Goal: Task Accomplishment & Management: Manage account settings

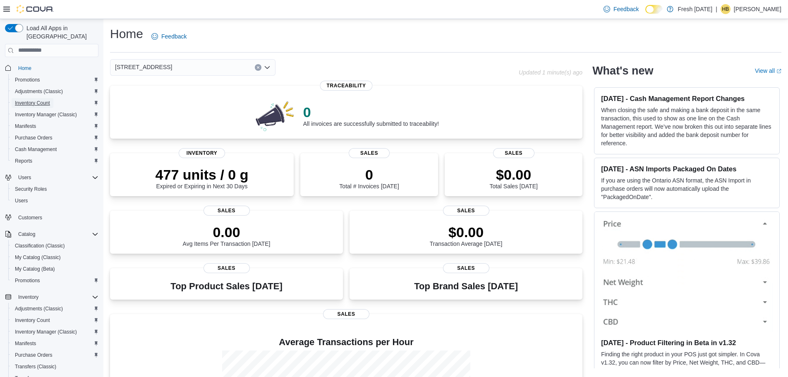
click at [40, 100] on span "Inventory Count" at bounding box center [32, 103] width 35 height 7
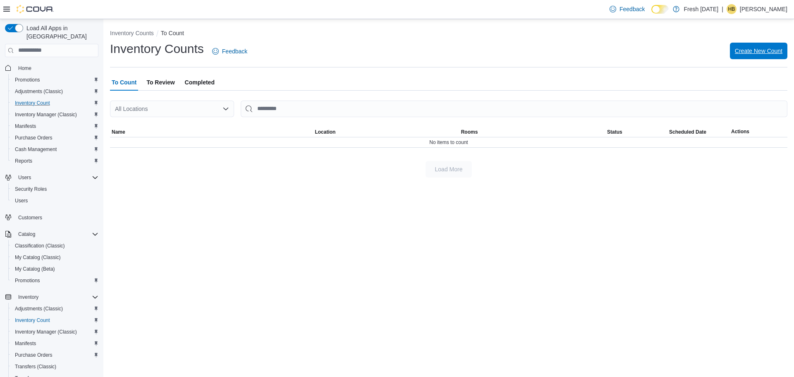
click at [761, 50] on span "Create New Count" at bounding box center [759, 51] width 48 height 8
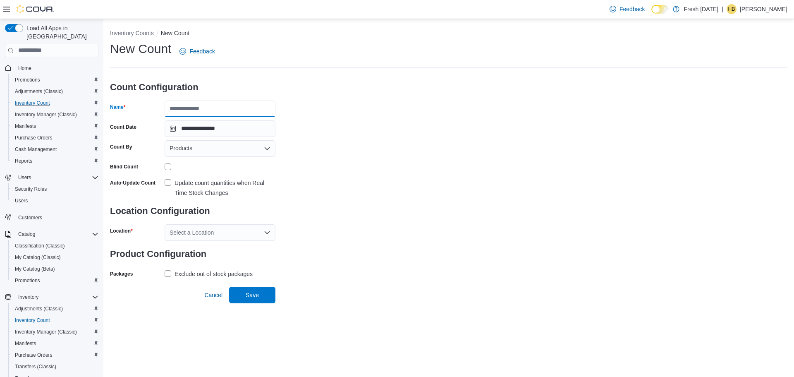
click at [209, 111] on input "Name" at bounding box center [220, 108] width 111 height 17
type input "*******"
click at [182, 236] on div "Select a Location" at bounding box center [220, 232] width 111 height 17
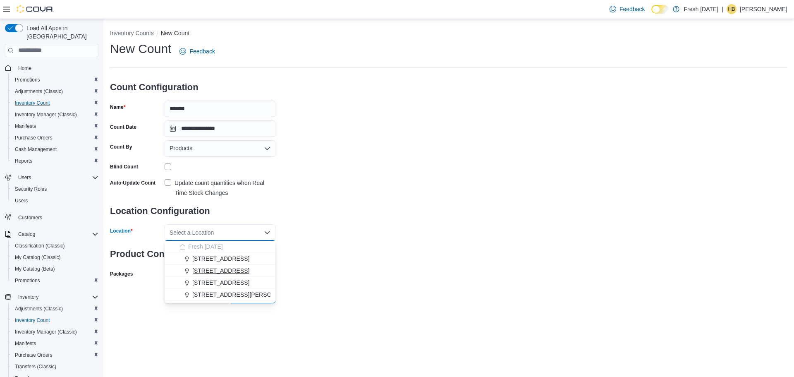
click at [212, 267] on span "[STREET_ADDRESS]" at bounding box center [220, 270] width 57 height 8
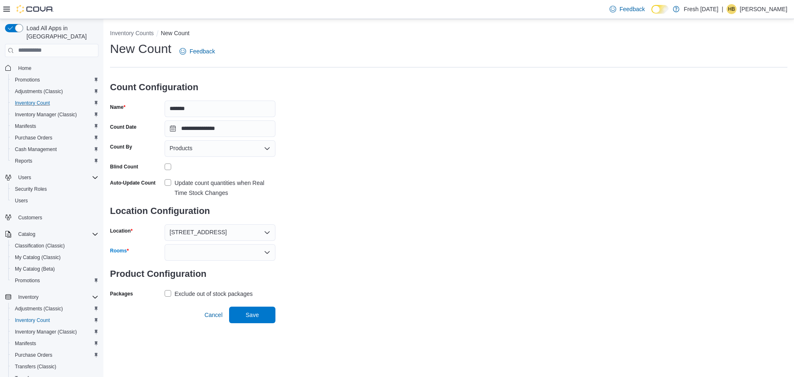
click at [185, 254] on div at bounding box center [220, 252] width 111 height 17
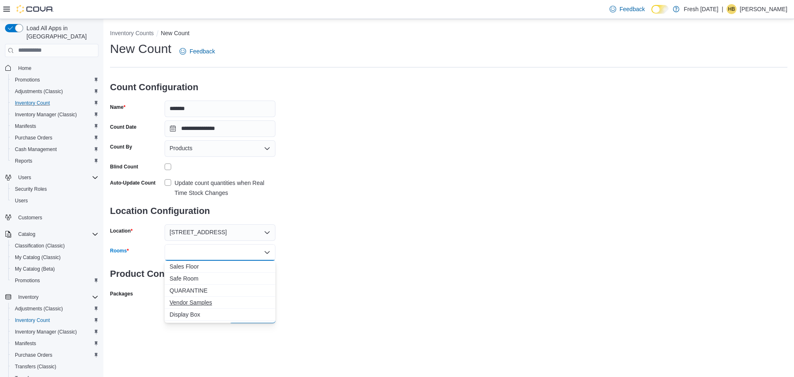
click at [196, 303] on span "Vendor Samples" at bounding box center [220, 302] width 101 height 8
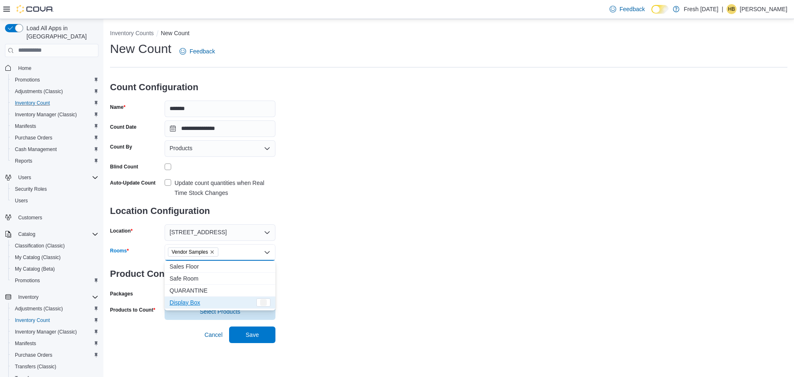
click at [332, 236] on div "**********" at bounding box center [448, 180] width 677 height 279
click at [198, 311] on span "Select Products" at bounding box center [220, 311] width 101 height 17
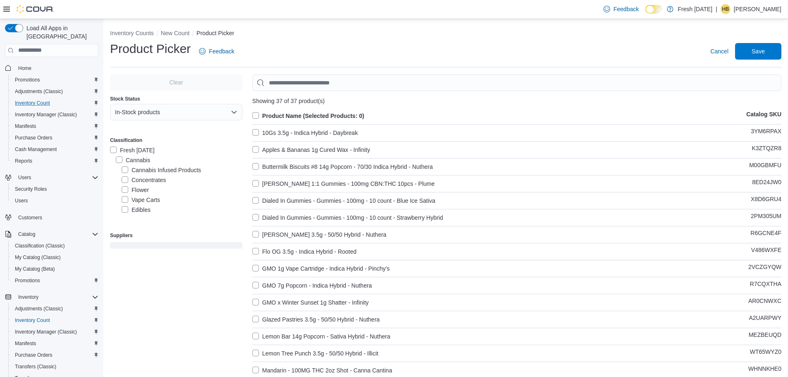
click at [258, 113] on label "Product Name (Selected Products: 0)" at bounding box center [308, 116] width 112 height 10
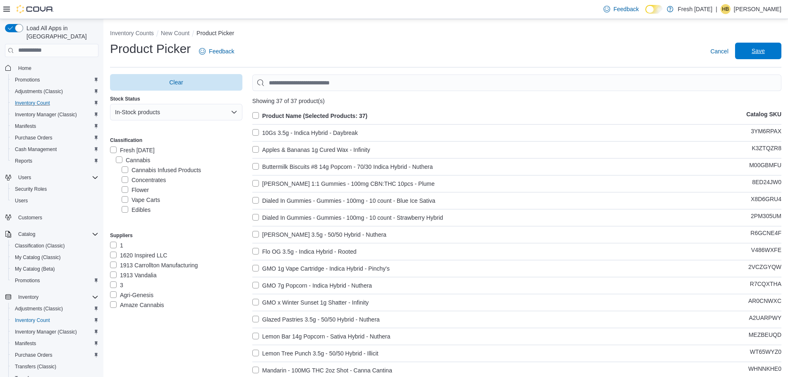
click at [759, 45] on span "Save" at bounding box center [758, 51] width 36 height 17
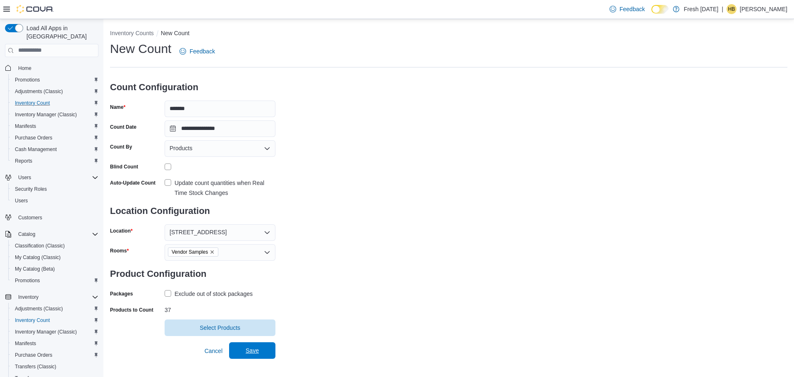
click at [262, 356] on span "Save" at bounding box center [252, 350] width 36 height 17
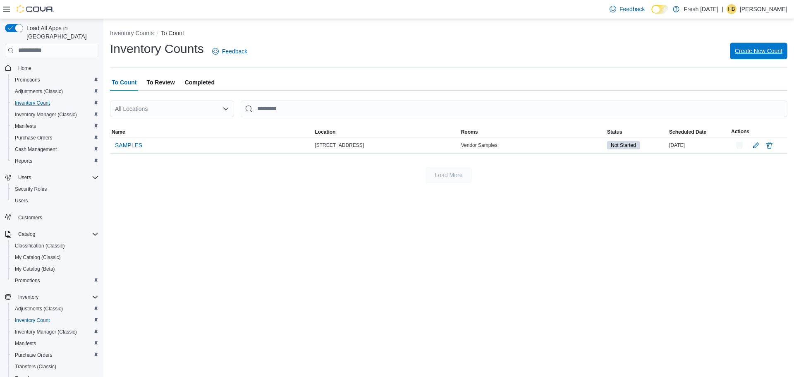
click at [776, 55] on span "Create New Count" at bounding box center [759, 51] width 48 height 8
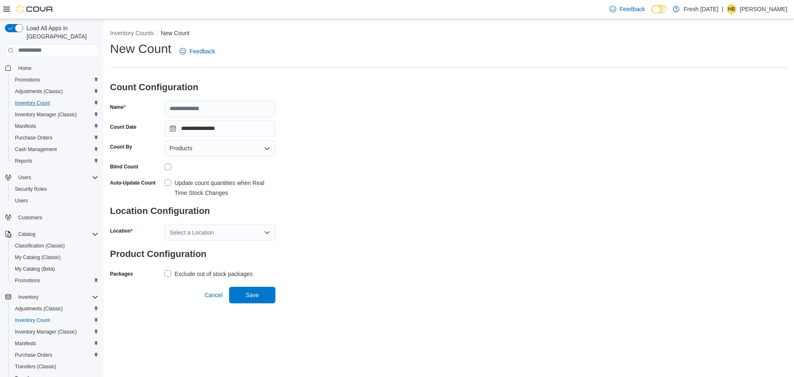
click at [231, 118] on form "**********" at bounding box center [192, 177] width 165 height 206
click at [236, 110] on input "Name" at bounding box center [220, 108] width 111 height 17
type input "**********"
click at [220, 232] on div "Select a Location" at bounding box center [220, 232] width 111 height 17
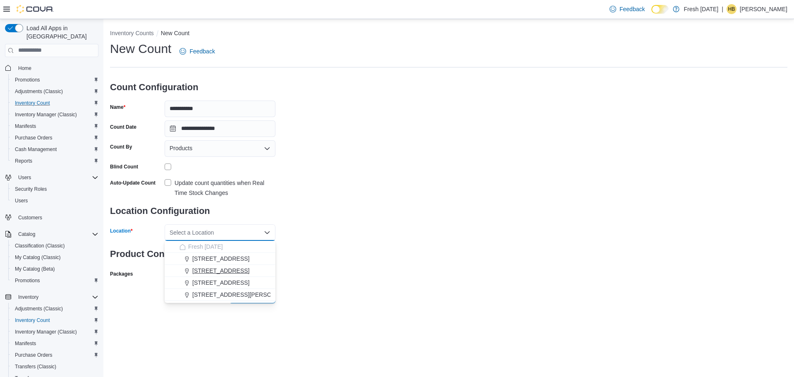
click at [221, 272] on span "[STREET_ADDRESS]" at bounding box center [220, 270] width 57 height 8
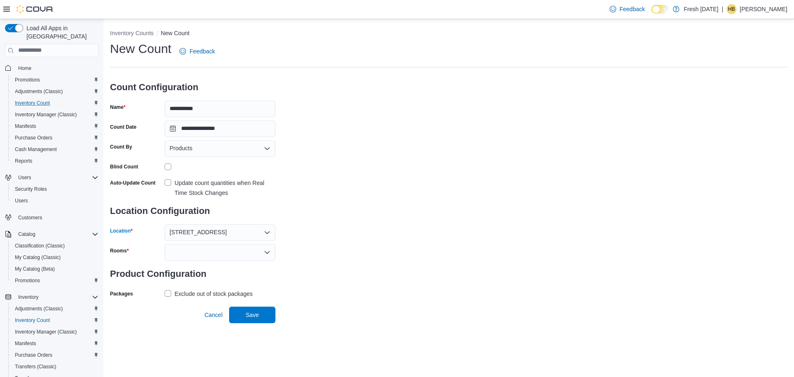
drag, startPoint x: 215, startPoint y: 261, endPoint x: 214, endPoint y: 256, distance: 5.4
click at [214, 256] on div at bounding box center [220, 252] width 111 height 17
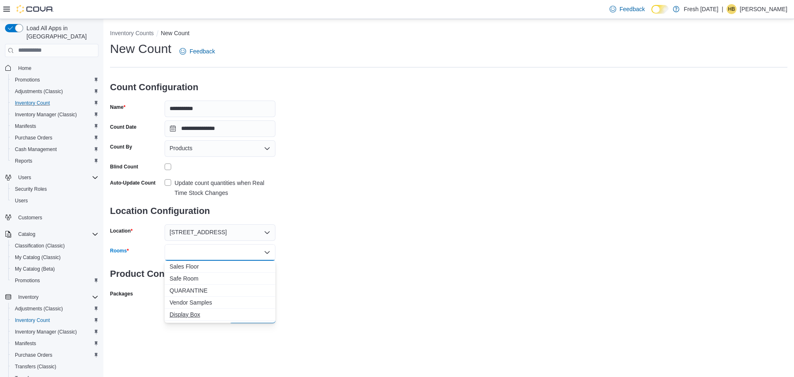
click at [197, 317] on span "Display Box" at bounding box center [220, 314] width 101 height 8
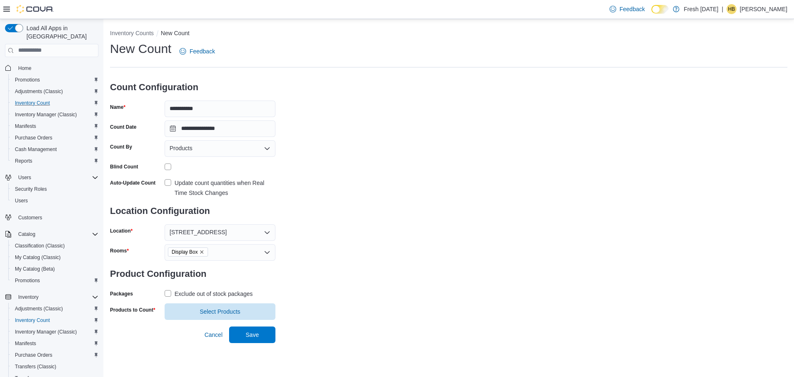
click at [328, 248] on div "**********" at bounding box center [448, 180] width 677 height 279
click at [209, 309] on span "Select Products" at bounding box center [220, 311] width 41 height 8
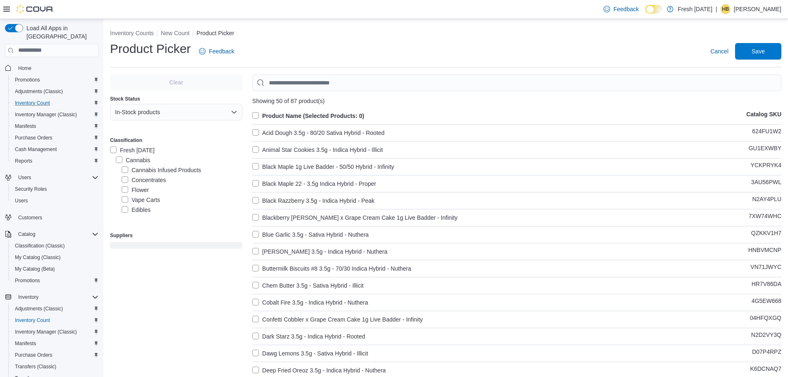
click at [256, 117] on label "Product Name (Selected Products: 0)" at bounding box center [308, 116] width 112 height 10
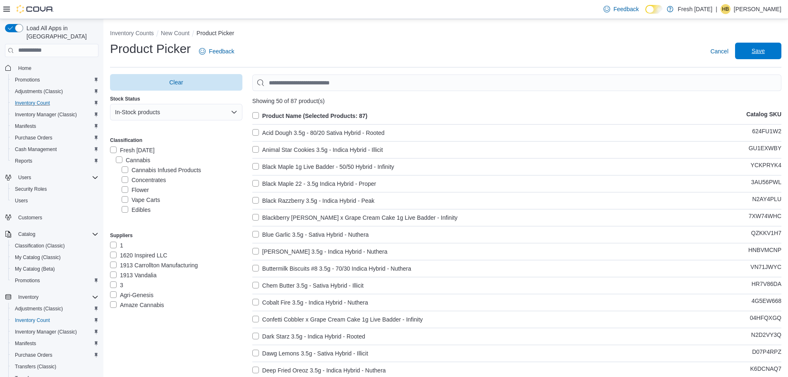
click at [762, 48] on span "Save" at bounding box center [757, 51] width 13 height 8
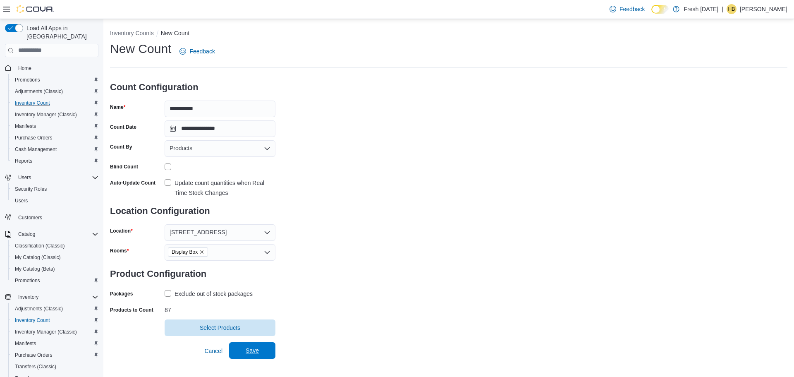
click at [263, 352] on span "Save" at bounding box center [252, 350] width 36 height 17
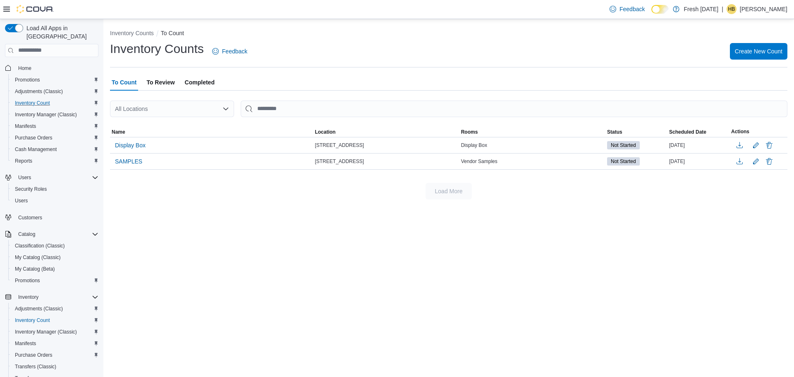
drag, startPoint x: 138, startPoint y: 146, endPoint x: 124, endPoint y: 193, distance: 48.3
click at [124, 193] on div "Load More" at bounding box center [448, 191] width 677 height 17
click at [129, 142] on span "Display Box" at bounding box center [130, 145] width 31 height 8
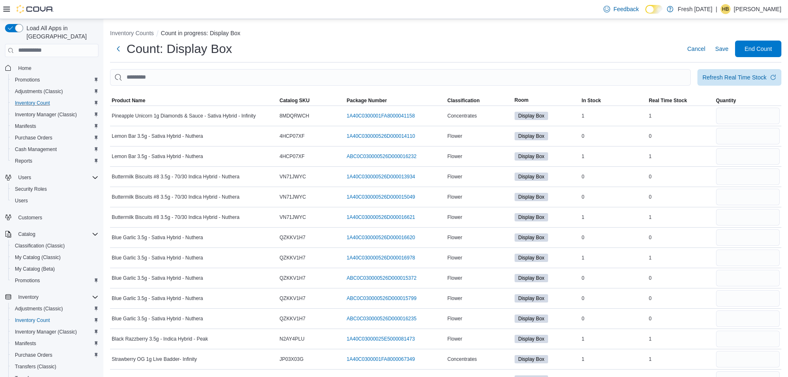
click at [276, 41] on div "Count: Display Box Cancel Save End Count" at bounding box center [445, 49] width 671 height 17
click at [131, 98] on span "Product Name" at bounding box center [128, 100] width 33 height 7
click at [731, 110] on input "number" at bounding box center [748, 115] width 64 height 17
type input "*"
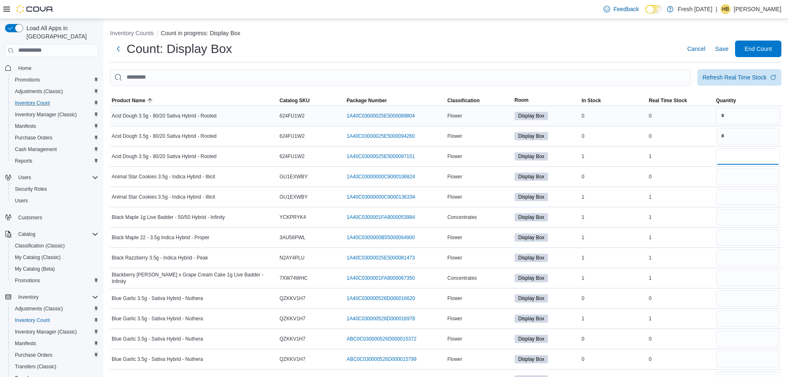
type input "*"
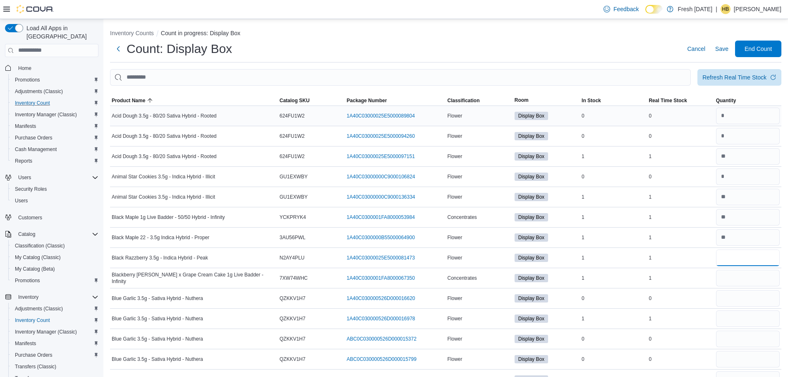
type input "*"
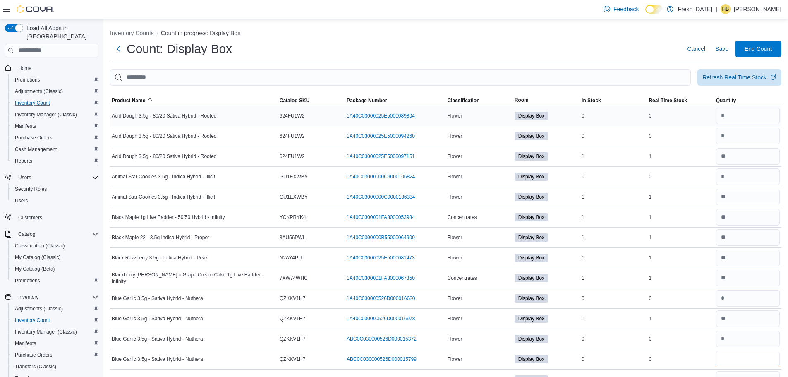
type input "*"
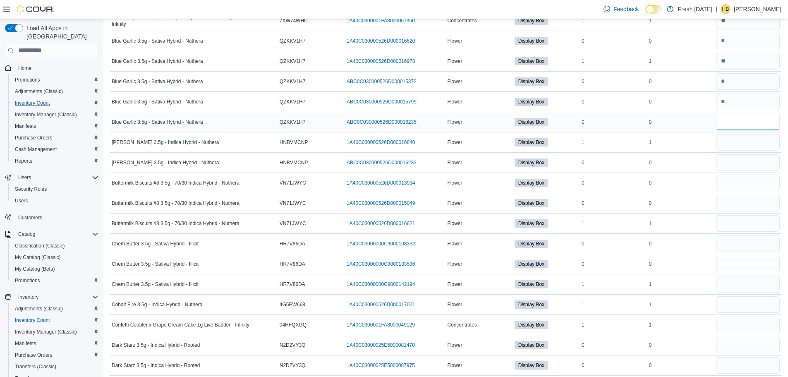
scroll to position [259, 0]
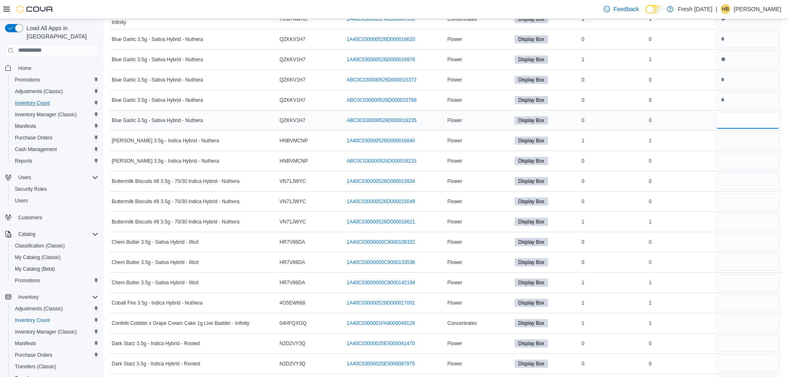
type input "*"
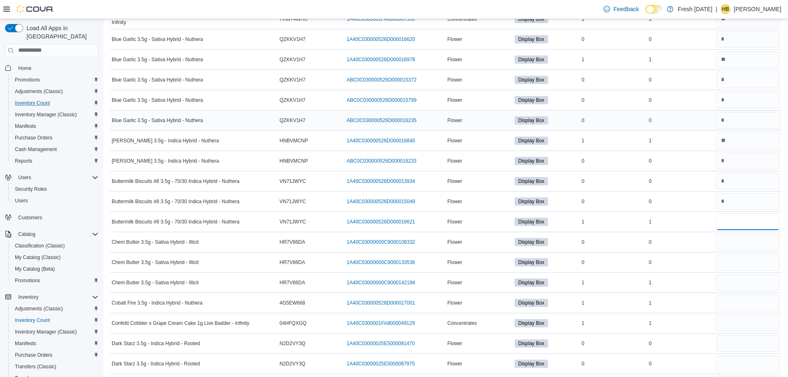
type input "*"
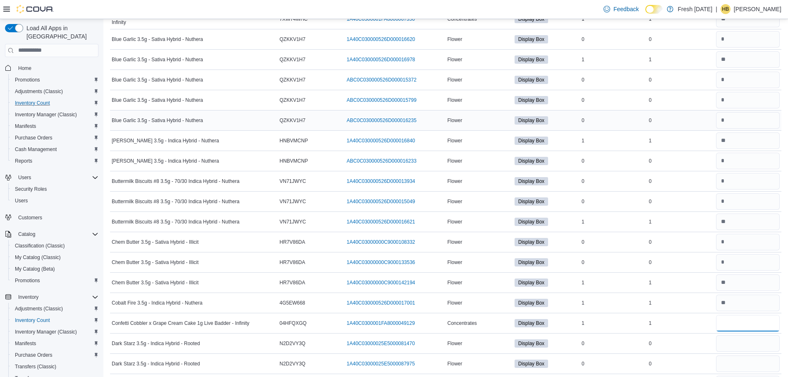
type input "*"
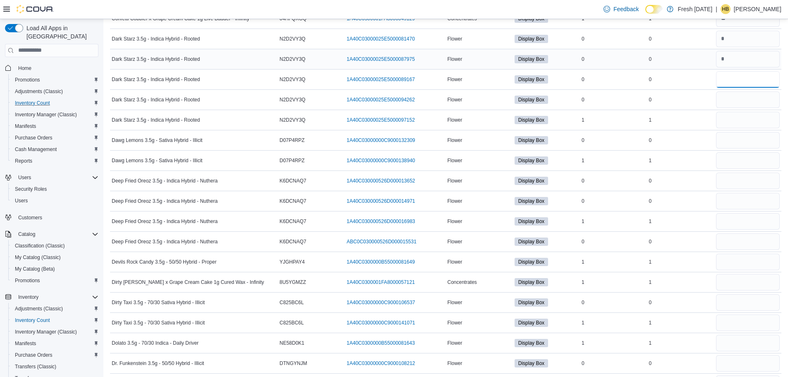
scroll to position [564, 0]
type input "*"
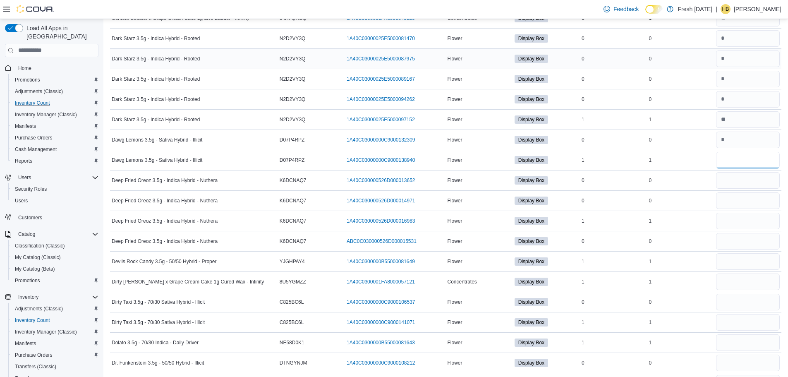
type input "*"
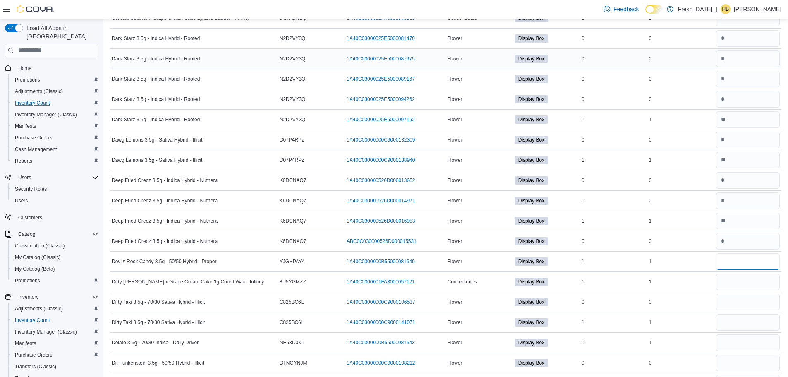
type input "*"
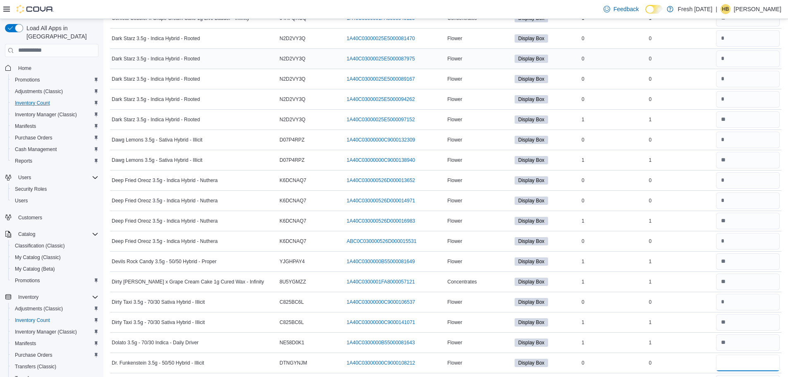
type input "*"
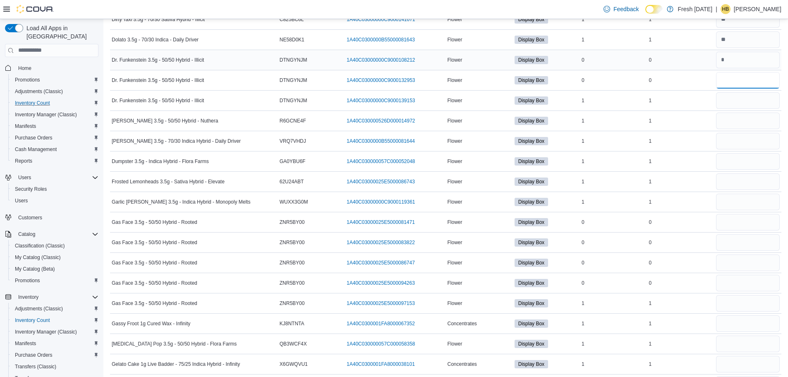
scroll to position [867, 0]
type input "*"
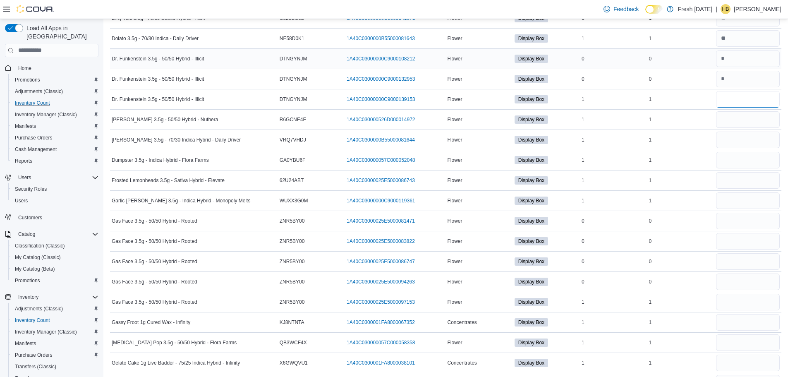
type input "*"
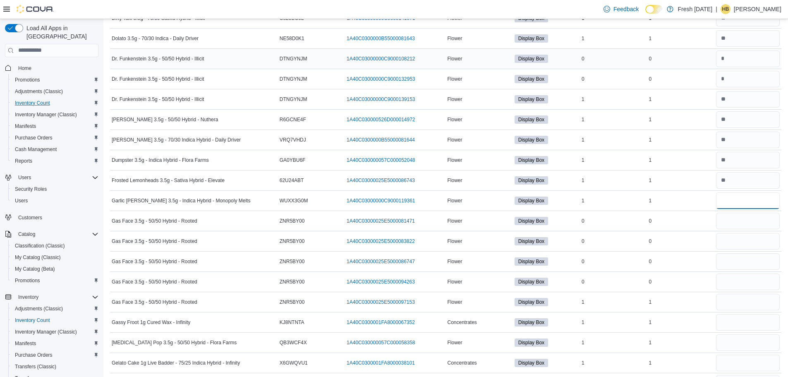
type input "*"
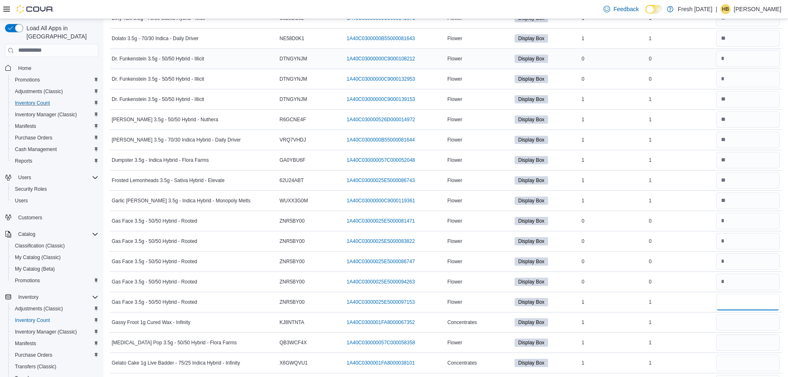
type input "*"
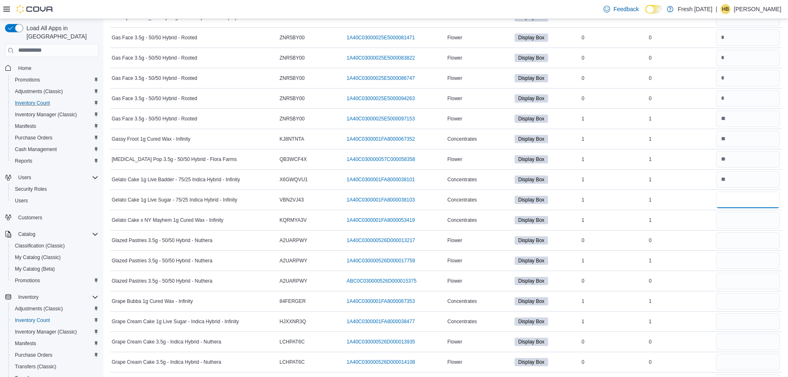
scroll to position [1130, 0]
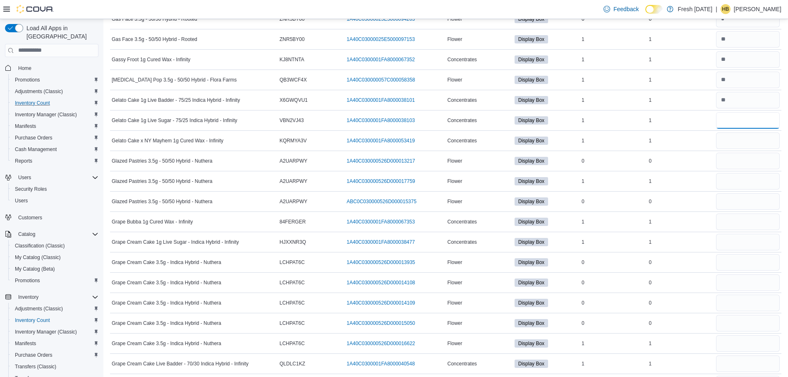
type input "*"
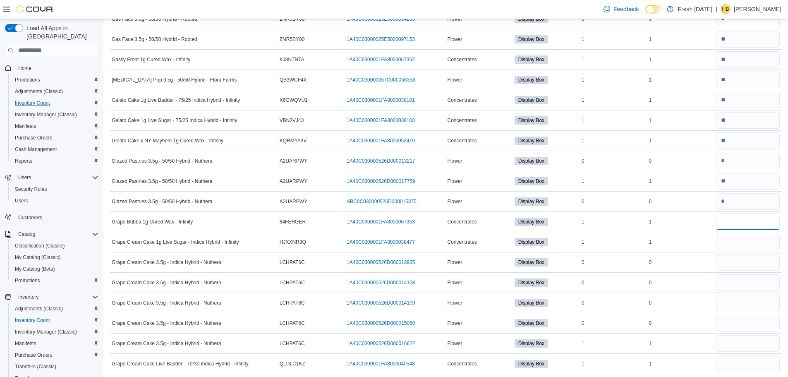
type input "*"
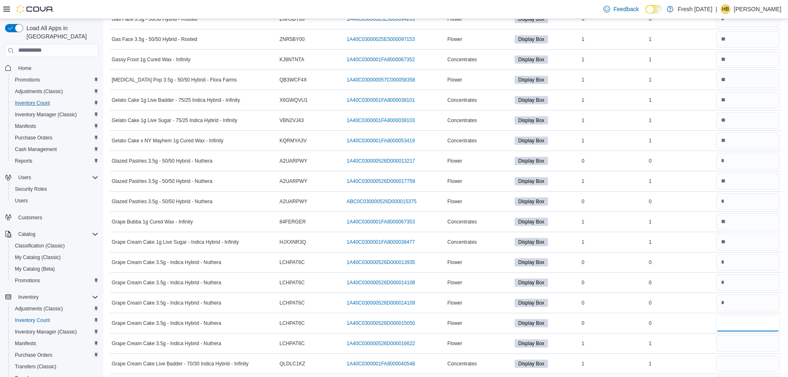
type input "*"
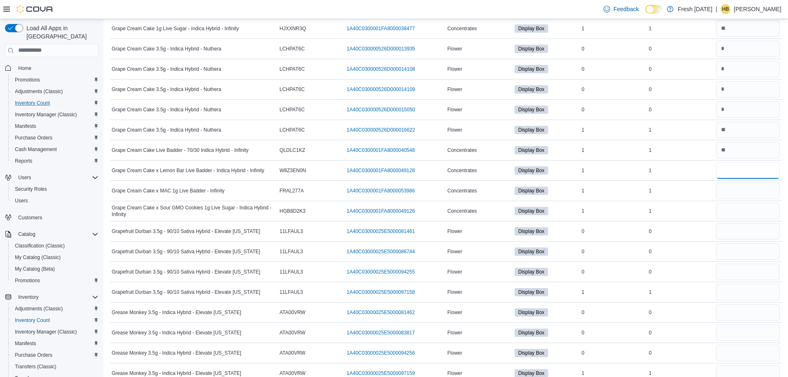
scroll to position [1352, 0]
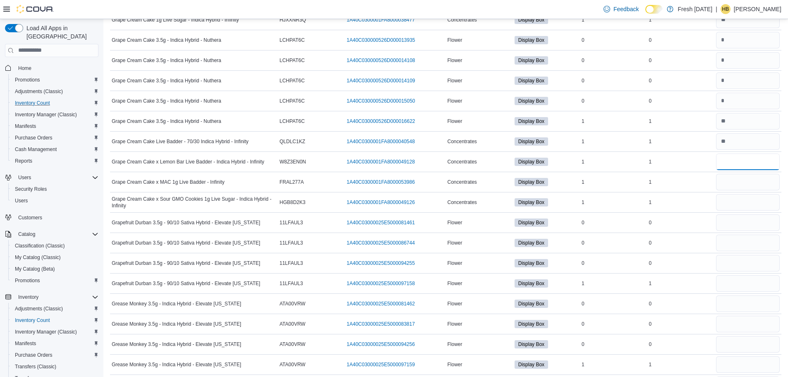
type input "*"
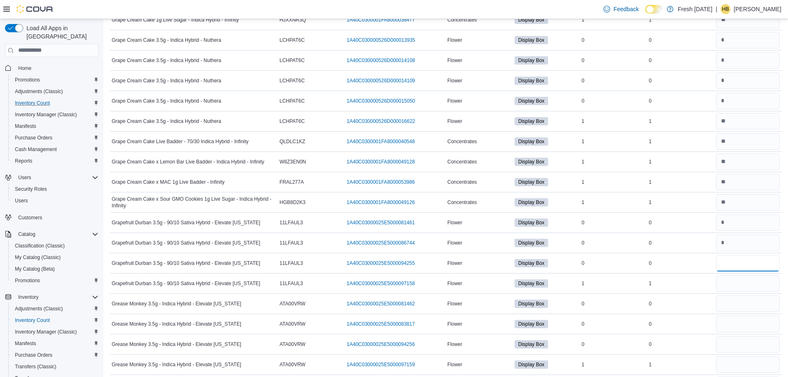
type input "*"
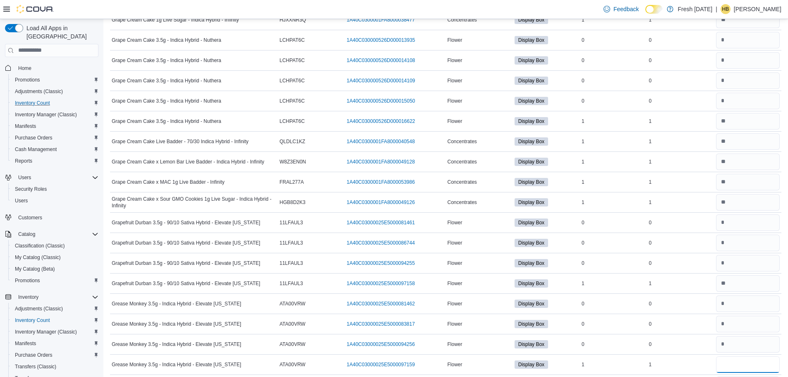
type input "*"
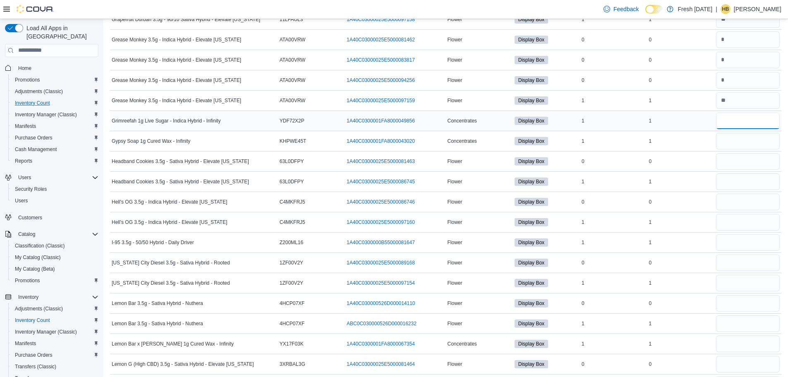
scroll to position [1616, 0]
type input "*"
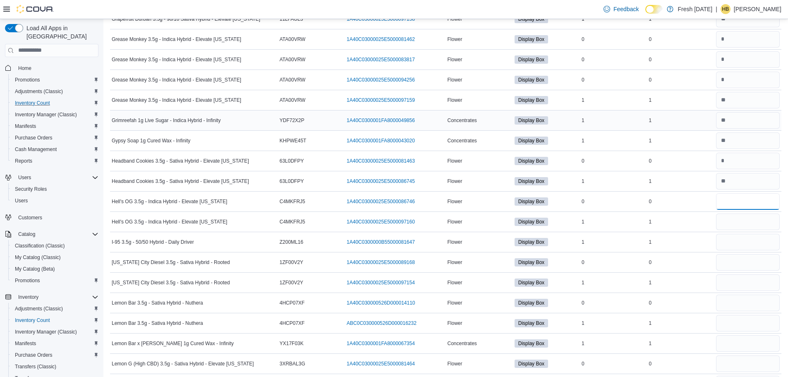
type input "*"
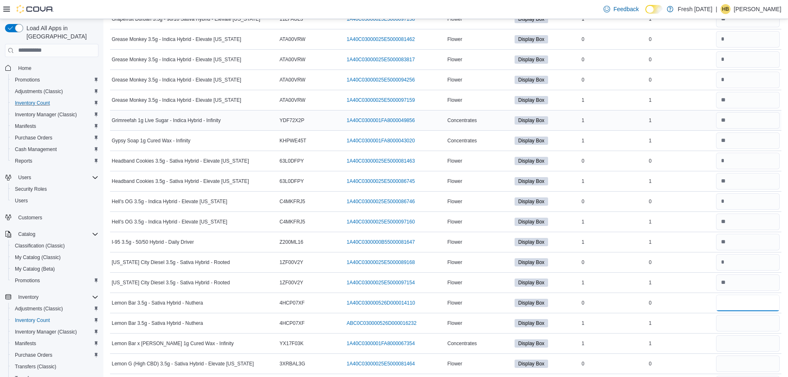
type input "*"
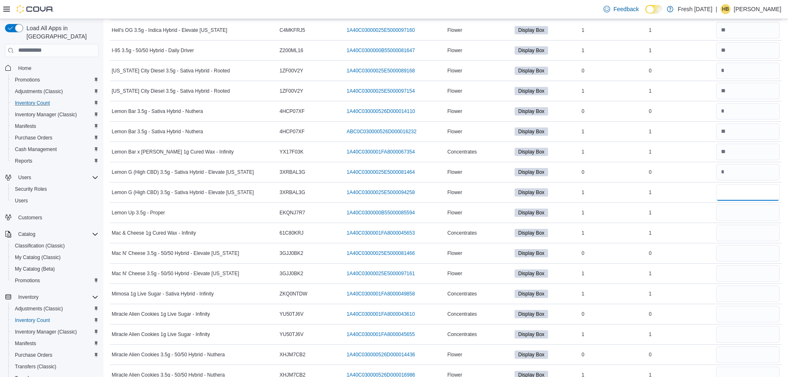
scroll to position [1880, 0]
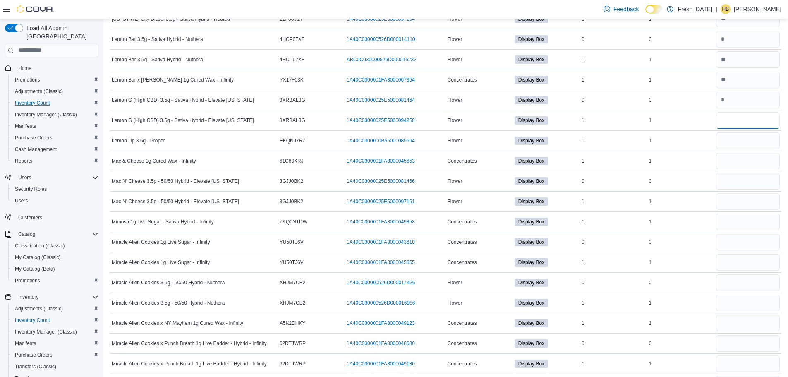
type input "*"
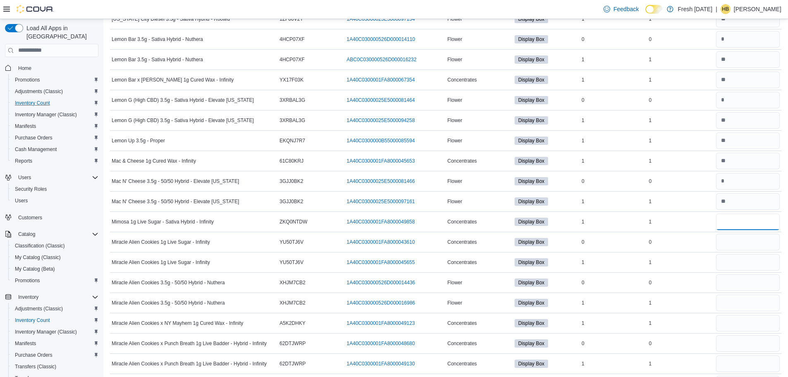
type input "*"
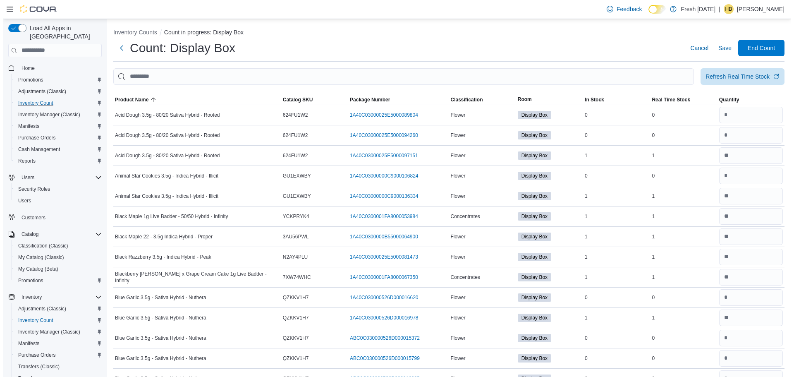
scroll to position [0, 0]
click at [757, 53] on span "End Count" at bounding box center [758, 48] width 36 height 17
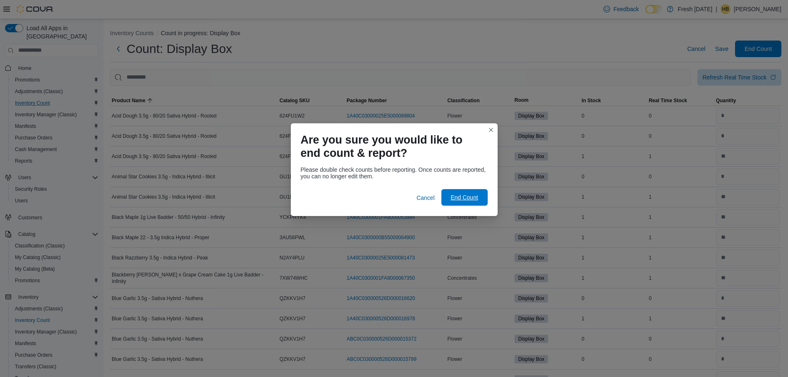
click at [473, 202] on span "End Count" at bounding box center [464, 197] width 36 height 17
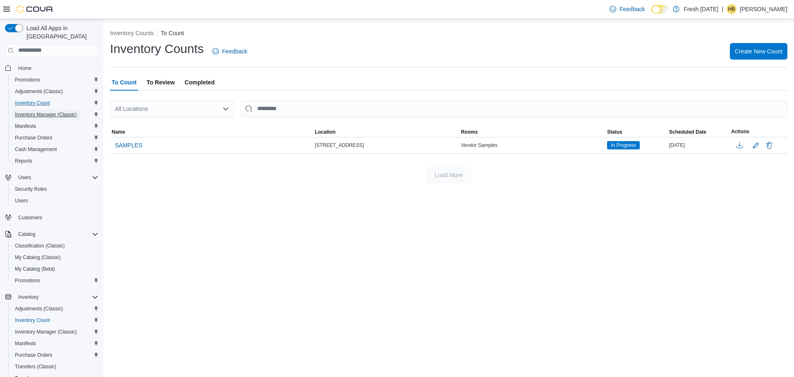
click at [24, 111] on span "Inventory Manager (Classic)" at bounding box center [46, 114] width 62 height 7
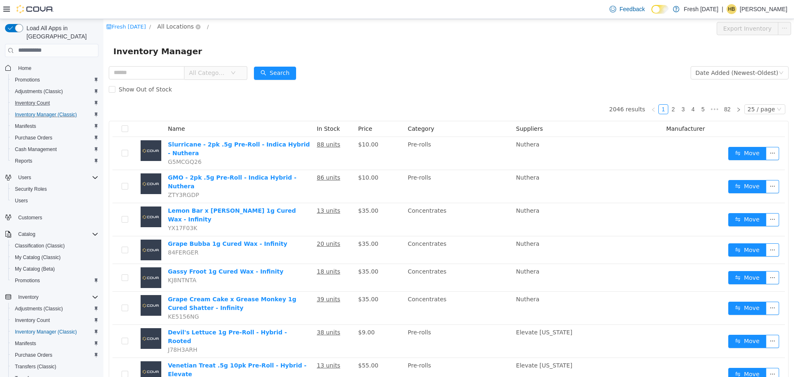
click at [166, 26] on span "All Locations" at bounding box center [175, 25] width 36 height 9
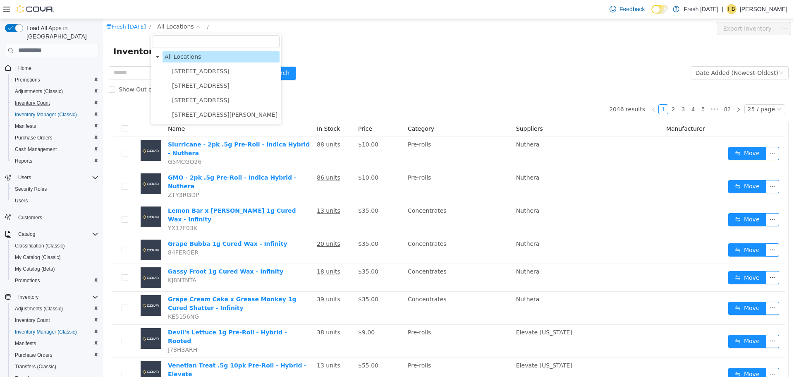
click at [193, 88] on span "[STREET_ADDRESS]" at bounding box center [200, 85] width 57 height 7
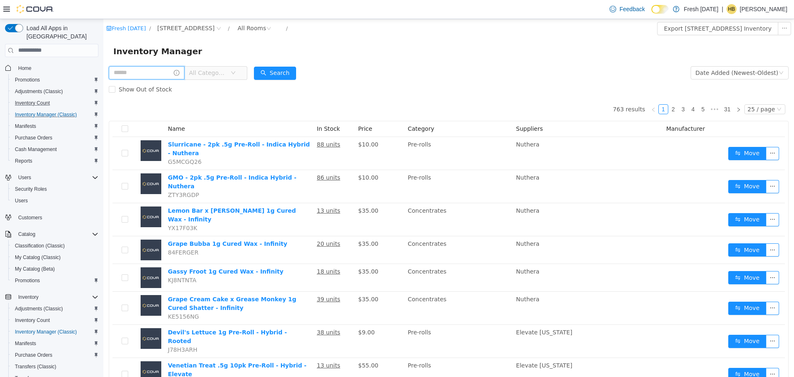
click at [127, 75] on input "text" at bounding box center [147, 72] width 76 height 13
click at [257, 25] on div "All Rooms" at bounding box center [251, 27] width 29 height 12
drag, startPoint x: 272, startPoint y: 100, endPoint x: 269, endPoint y: 96, distance: 4.7
click at [272, 100] on li "Vendor Samples" at bounding box center [261, 97] width 50 height 13
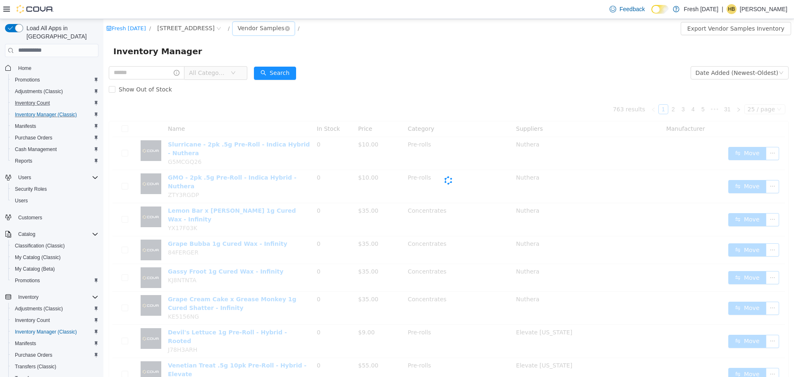
click at [247, 25] on div "Vendor Samples" at bounding box center [260, 27] width 47 height 12
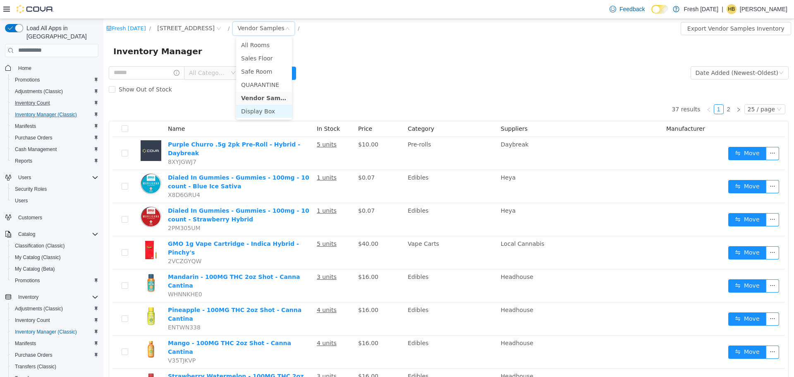
click at [266, 109] on li "Display Box" at bounding box center [264, 110] width 56 height 13
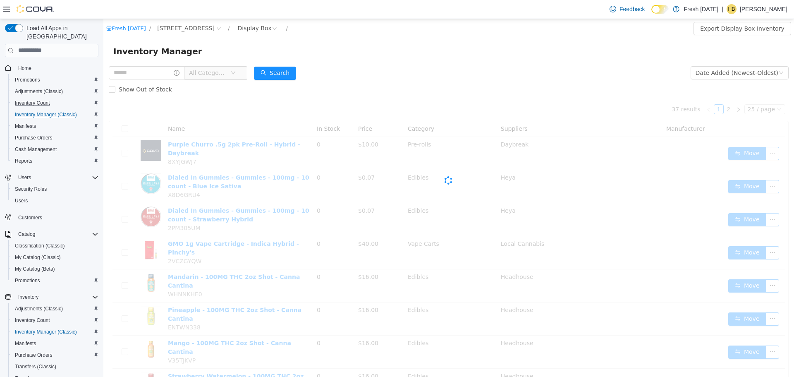
click at [230, 76] on span "All Categories" at bounding box center [209, 72] width 41 height 12
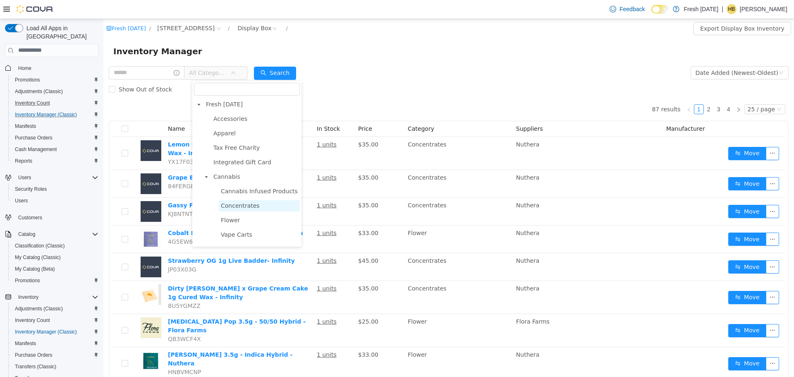
click at [233, 206] on span "Concentrates" at bounding box center [240, 205] width 39 height 7
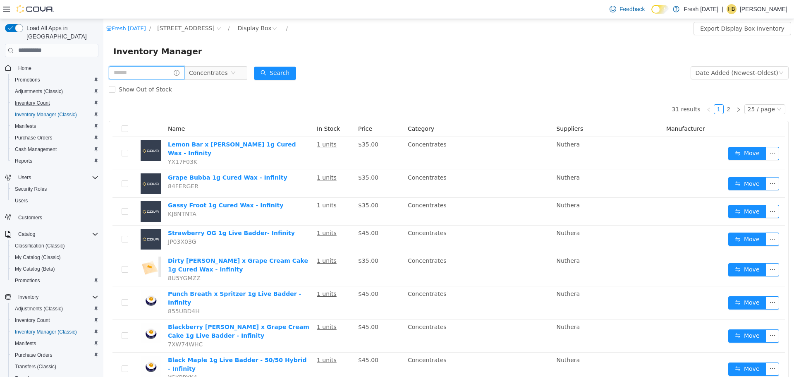
click at [154, 77] on input "text" at bounding box center [147, 72] width 76 height 13
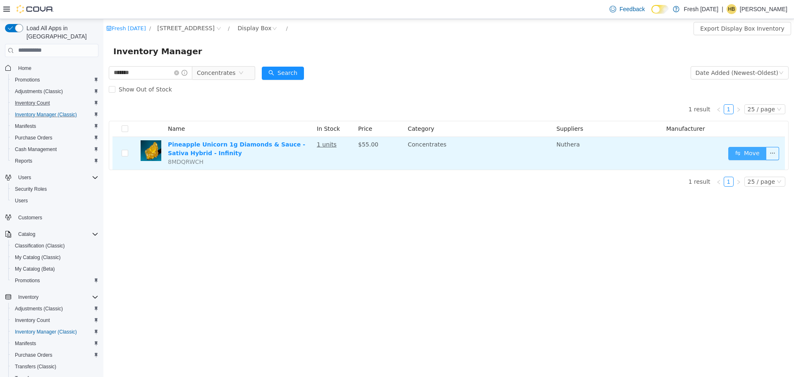
click at [758, 154] on button "Move" at bounding box center [747, 152] width 38 height 13
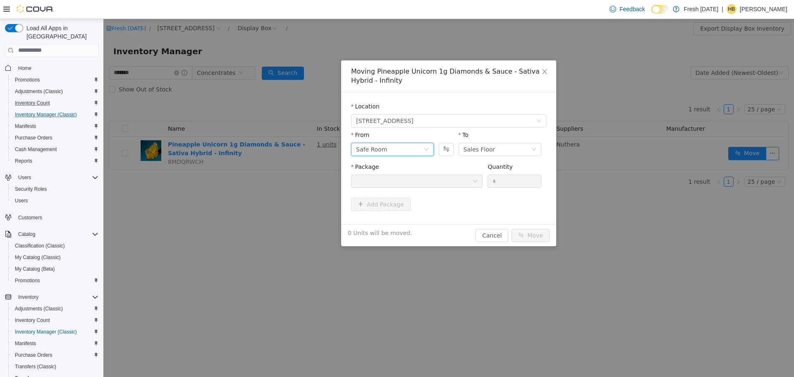
click at [423, 150] on div "Safe Room" at bounding box center [389, 149] width 67 height 12
click at [406, 233] on li "Display Box" at bounding box center [392, 231] width 83 height 13
click at [493, 146] on div "Sales Floor" at bounding box center [496, 149] width 67 height 12
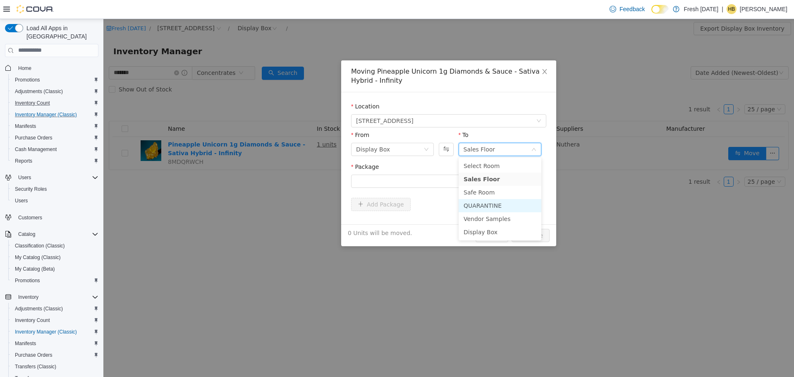
click at [489, 207] on li "QUARANTINE" at bounding box center [500, 204] width 83 height 13
click at [458, 182] on div at bounding box center [414, 180] width 116 height 12
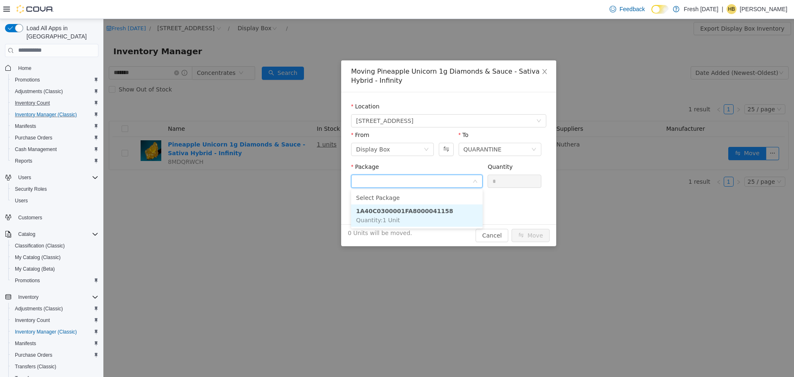
click at [447, 216] on li "1A40C0300001FA8000041158 Quantity : 1 Unit" at bounding box center [416, 215] width 131 height 22
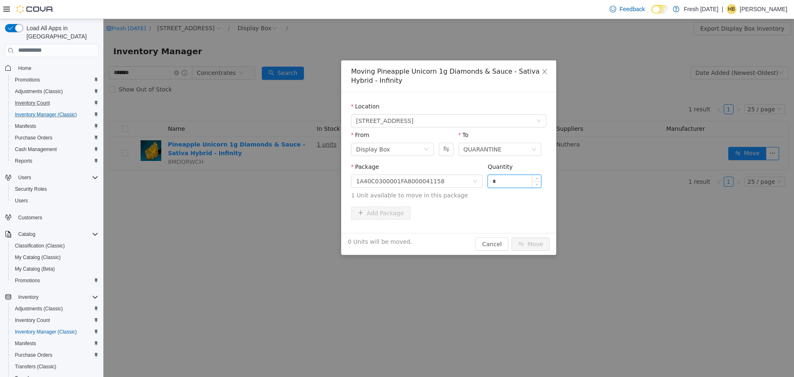
click at [512, 186] on input "*" at bounding box center [514, 180] width 53 height 12
click at [511, 237] on button "Move" at bounding box center [530, 243] width 38 height 13
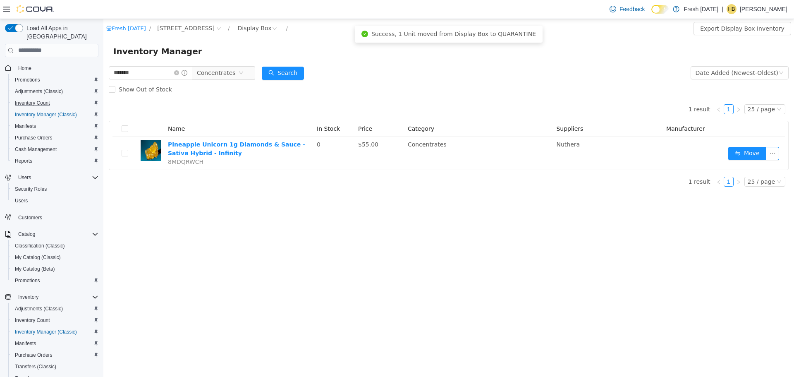
click at [377, 96] on div "Show Out of Stock" at bounding box center [449, 89] width 680 height 17
click at [179, 72] on icon "icon: close-circle" at bounding box center [176, 72] width 5 height 5
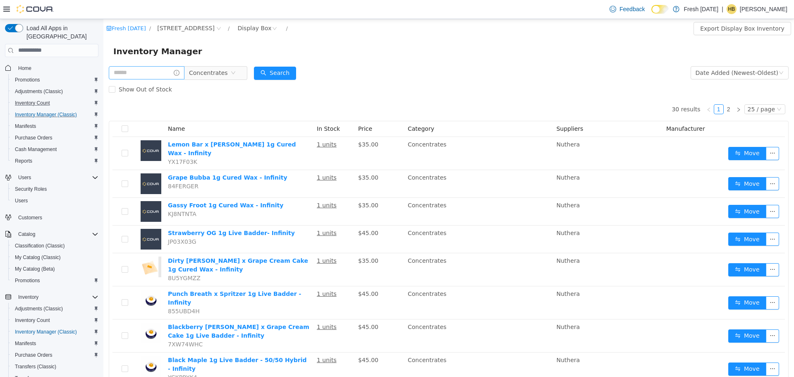
click at [335, 77] on form "Concentrates Date Added (Newest-Oldest) Search Show Out of Stock" at bounding box center [449, 80] width 680 height 33
click at [276, 26] on div "Display Box" at bounding box center [257, 27] width 48 height 13
click at [275, 27] on icon "icon: close-circle" at bounding box center [274, 28] width 5 height 5
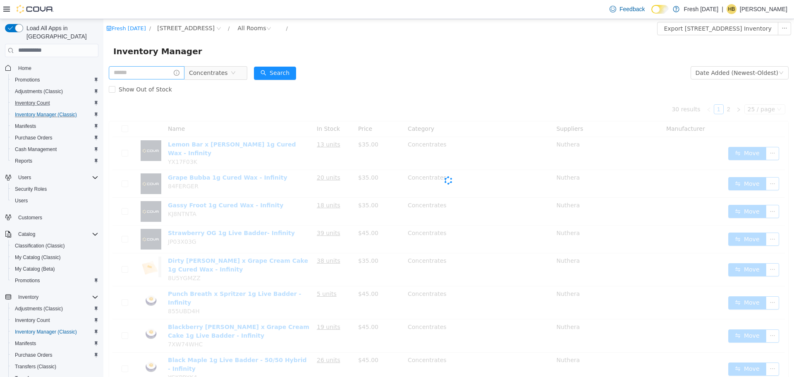
click at [370, 58] on div "Inventory Manager" at bounding box center [448, 51] width 690 height 26
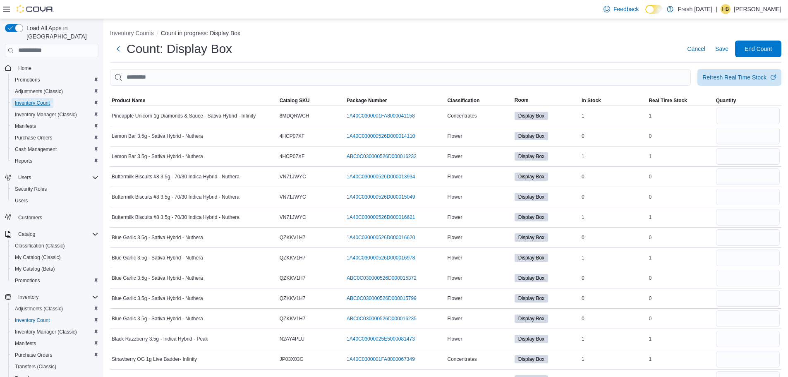
click at [41, 100] on span "Inventory Count" at bounding box center [32, 103] width 35 height 7
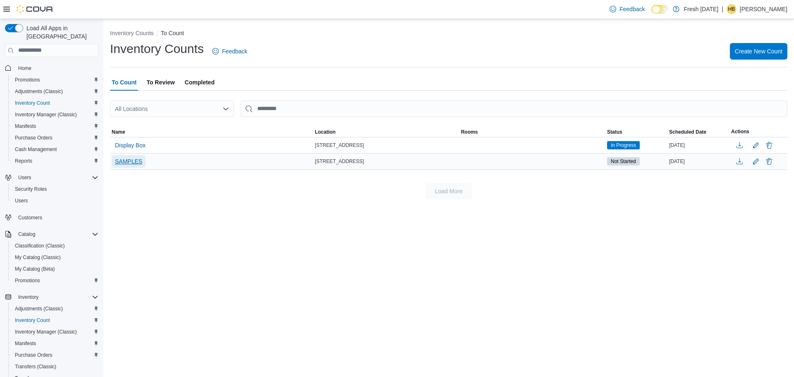
click at [140, 161] on span "SAMPLES" at bounding box center [128, 161] width 27 height 8
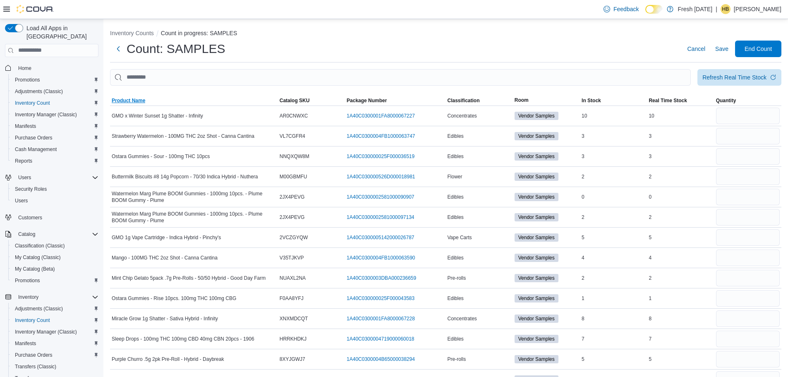
click at [143, 96] on span "Product Name" at bounding box center [194, 101] width 168 height 10
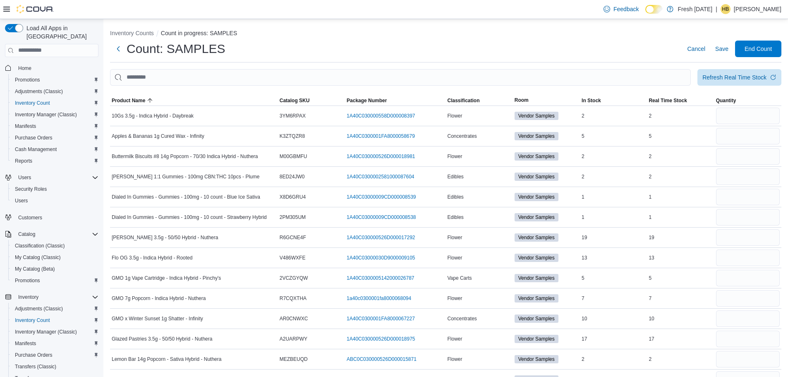
click at [313, 45] on div "Count: SAMPLES Cancel Save End Count" at bounding box center [445, 49] width 671 height 17
click at [738, 118] on input "number" at bounding box center [748, 115] width 64 height 17
type input "*"
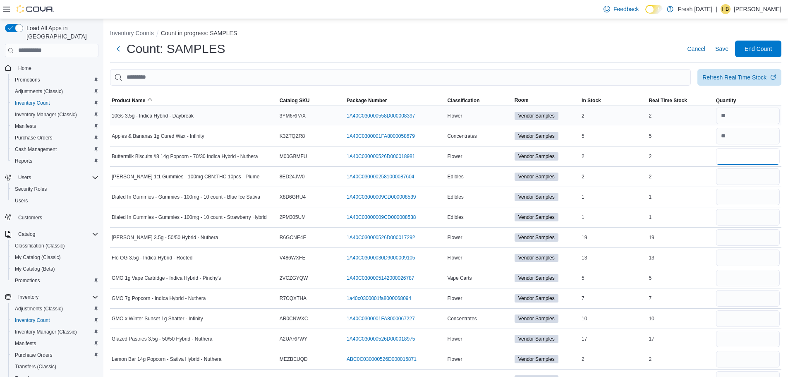
type input "*"
type input "**"
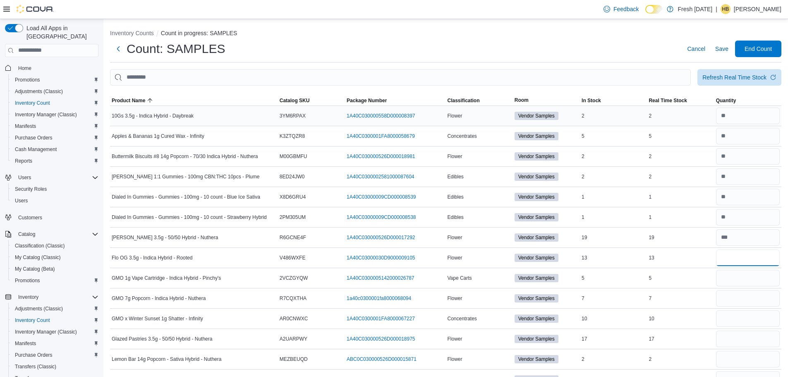
type input "**"
type input "*"
type input "**"
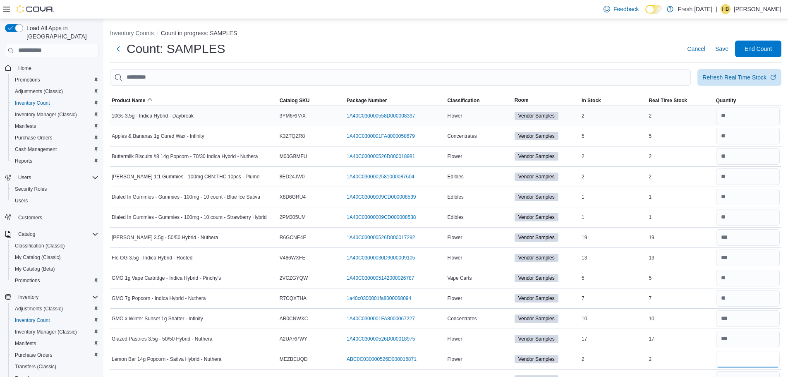
type input "*"
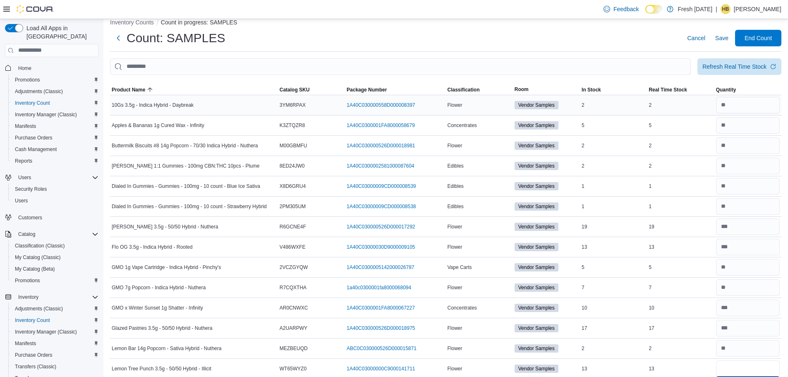
type input "**"
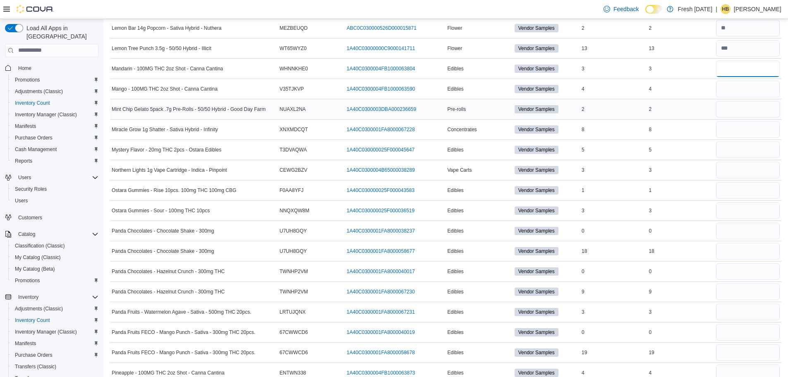
scroll to position [335, 0]
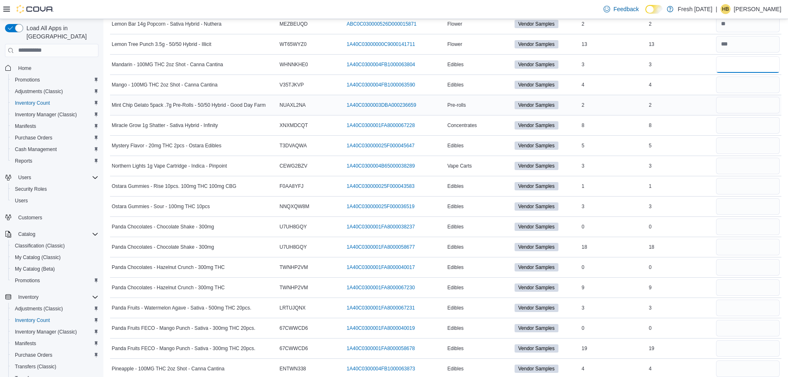
type input "*"
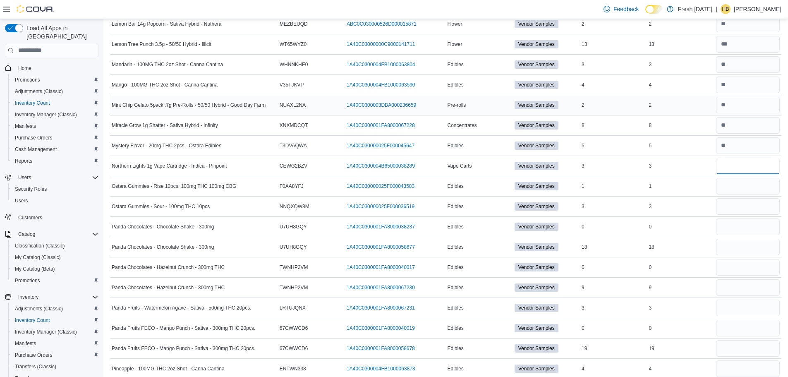
type input "*"
type input "**"
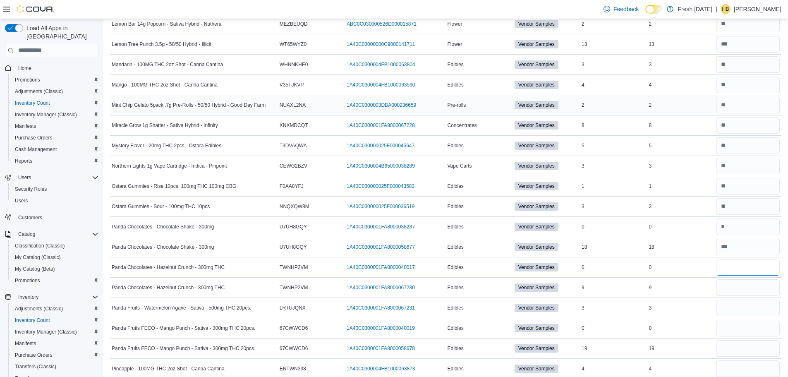
type input "*"
type input "**"
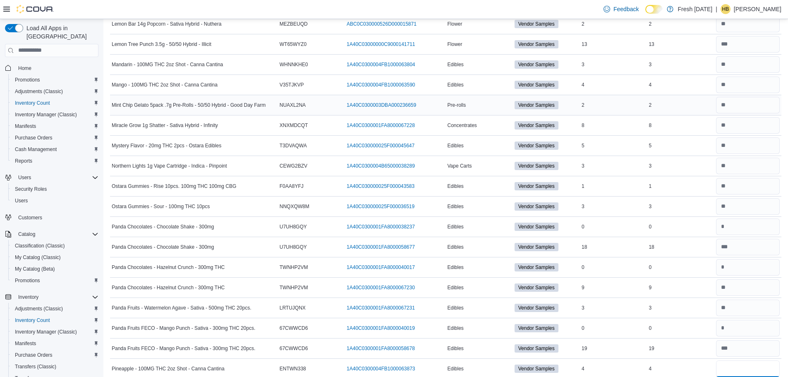
type input "*"
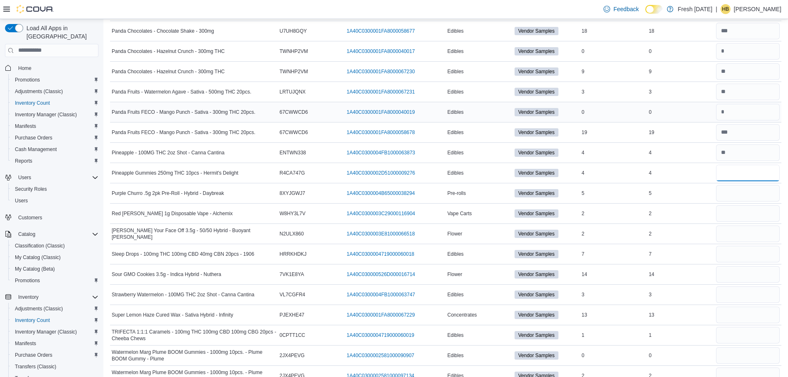
scroll to position [566, 0]
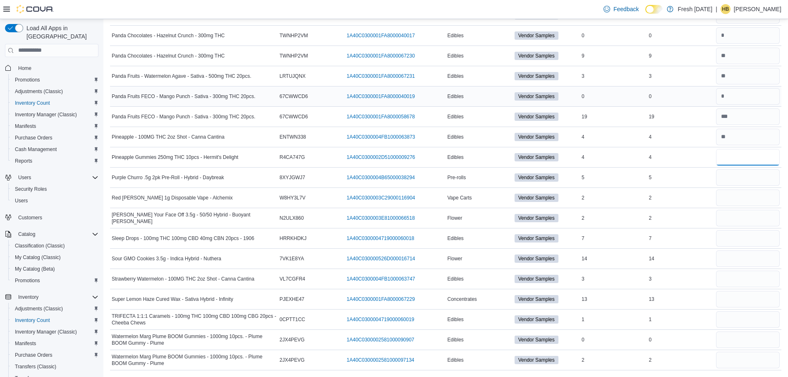
type input "*"
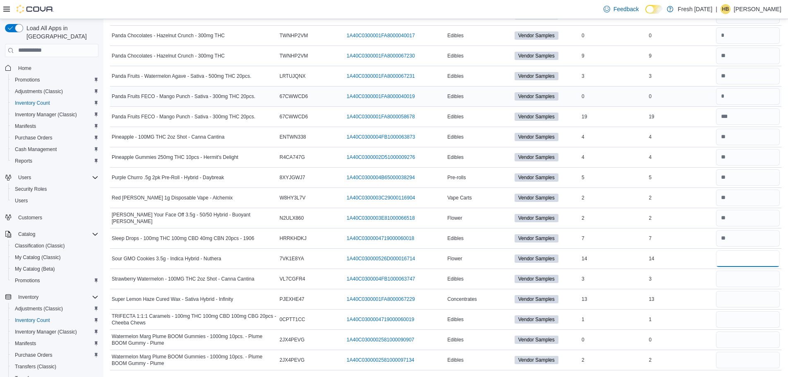
type input "**"
type input "*"
type input "**"
type input "*"
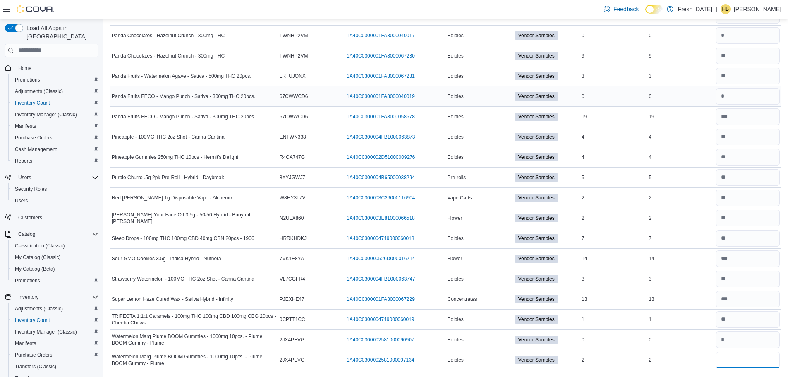
type input "*"
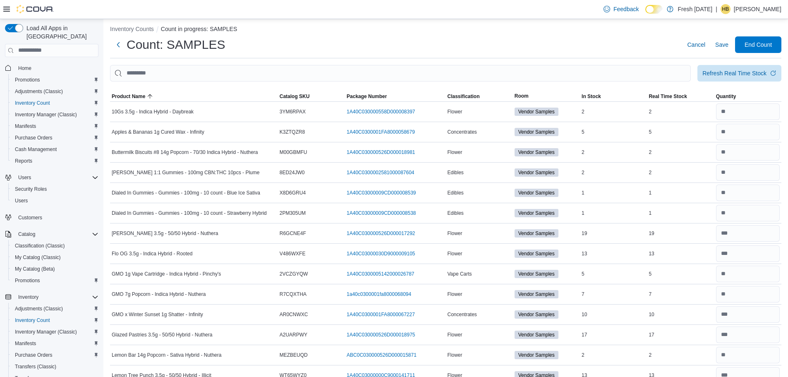
scroll to position [0, 0]
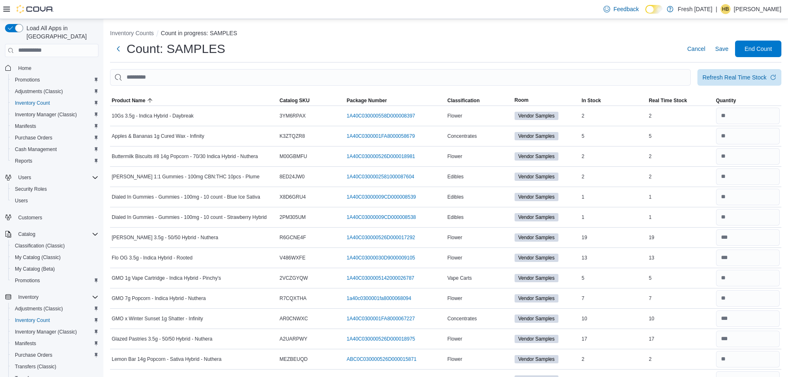
click at [626, 41] on div "Count: SAMPLES Cancel Save End Count" at bounding box center [445, 49] width 671 height 17
click at [769, 47] on span "End Count" at bounding box center [757, 48] width 27 height 8
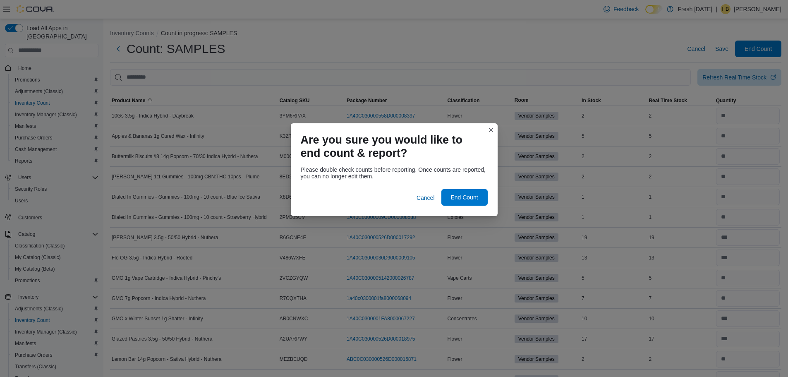
click at [462, 205] on span "End Count" at bounding box center [464, 197] width 36 height 17
